Goal: Task Accomplishment & Management: Complete application form

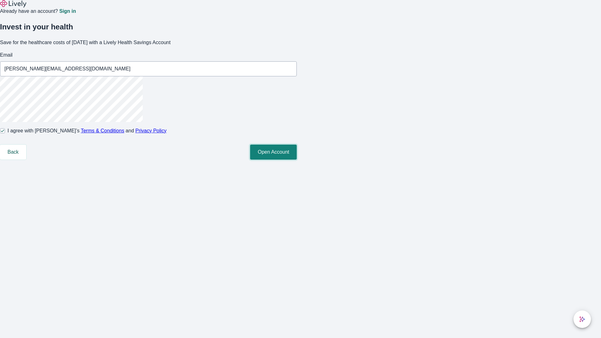
click at [297, 160] on button "Open Account" at bounding box center [273, 152] width 47 height 15
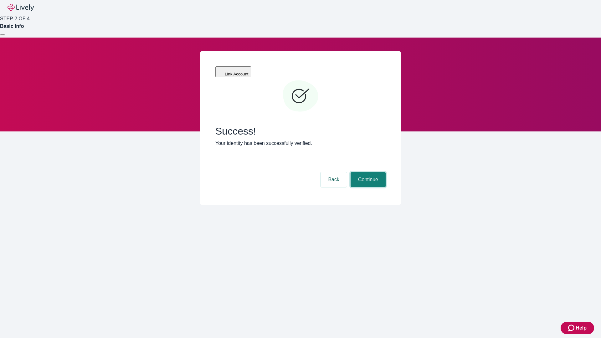
click at [367, 172] on button "Continue" at bounding box center [367, 179] width 35 height 15
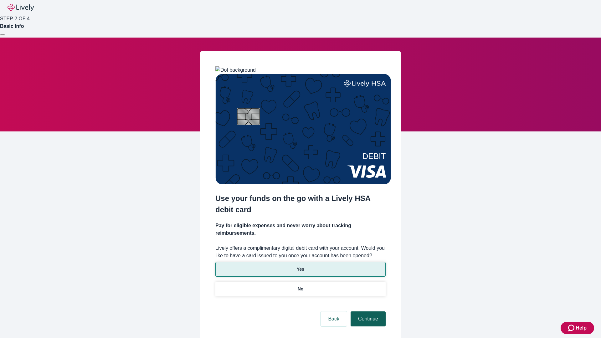
click at [300, 266] on p "Yes" at bounding box center [301, 269] width 8 height 7
click at [367, 311] on button "Continue" at bounding box center [367, 318] width 35 height 15
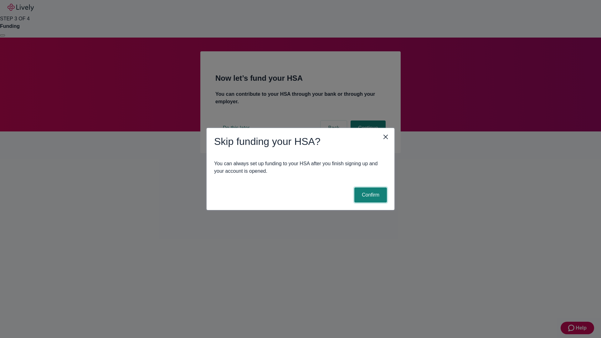
click at [370, 195] on button "Confirm" at bounding box center [370, 194] width 33 height 15
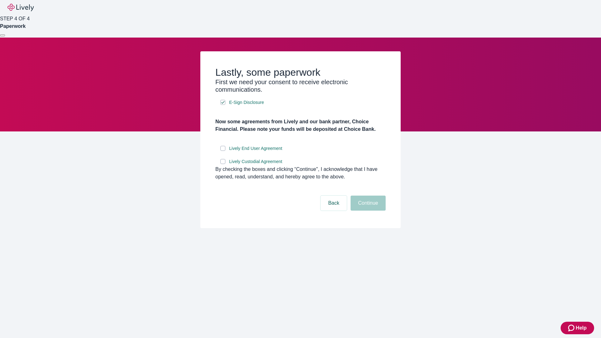
click at [223, 151] on input "Lively End User Agreement" at bounding box center [222, 148] width 5 height 5
checkbox input "true"
click at [223, 164] on input "Lively Custodial Agreement" at bounding box center [222, 161] width 5 height 5
checkbox input "true"
click at [367, 211] on button "Continue" at bounding box center [367, 203] width 35 height 15
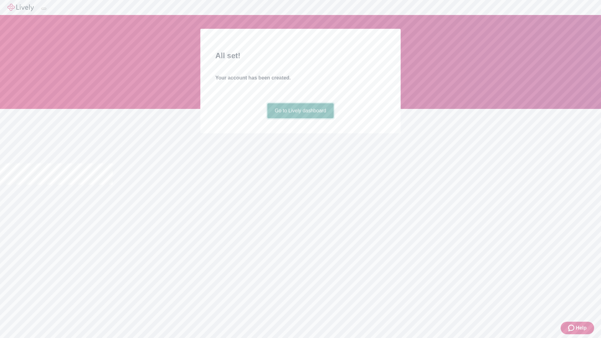
click at [300, 118] on link "Go to Lively dashboard" at bounding box center [300, 110] width 67 height 15
